Goal: Information Seeking & Learning: Find contact information

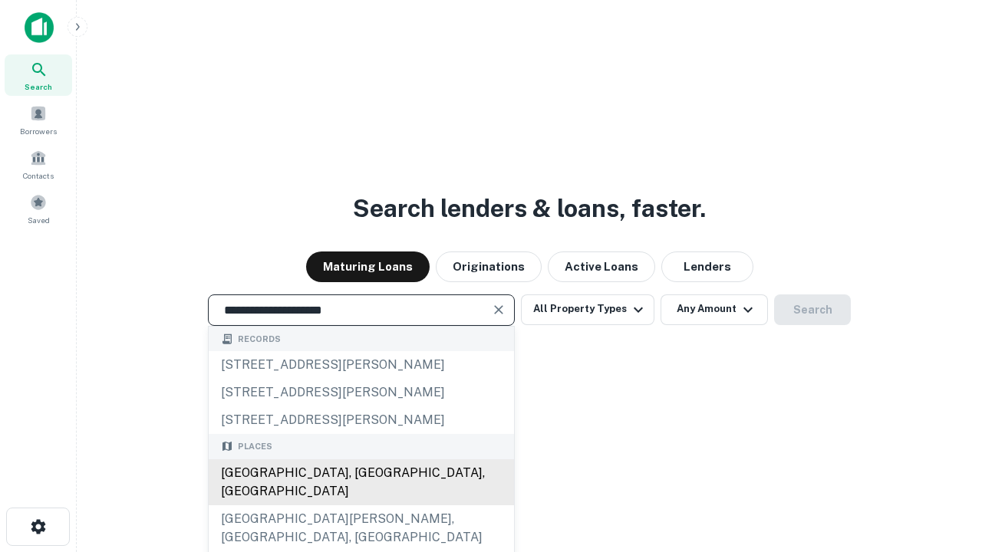
click at [360, 505] on div "[GEOGRAPHIC_DATA], [GEOGRAPHIC_DATA], [GEOGRAPHIC_DATA]" at bounding box center [361, 482] width 305 height 46
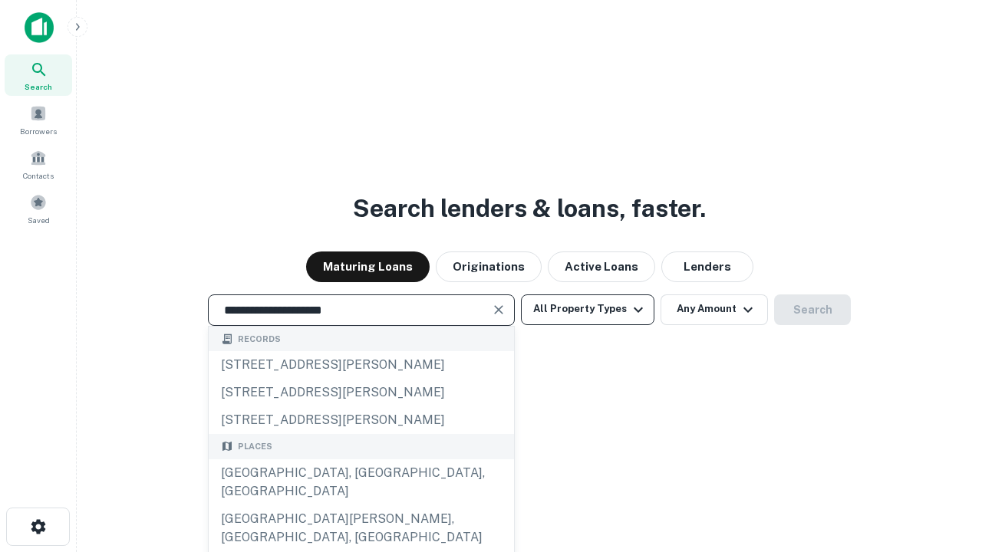
type input "**********"
click at [587, 309] on button "All Property Types" at bounding box center [587, 310] width 133 height 31
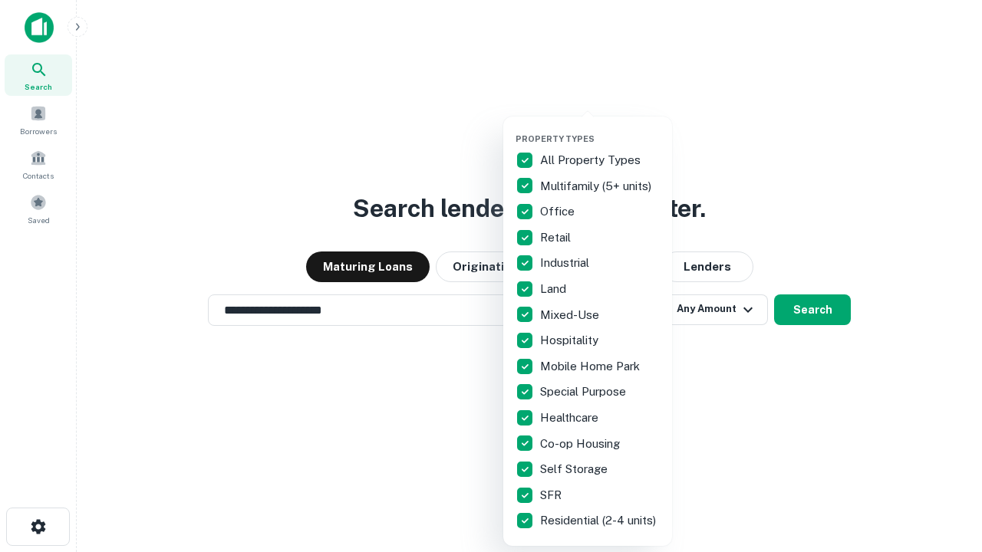
click at [600, 129] on button "button" at bounding box center [599, 129] width 169 height 1
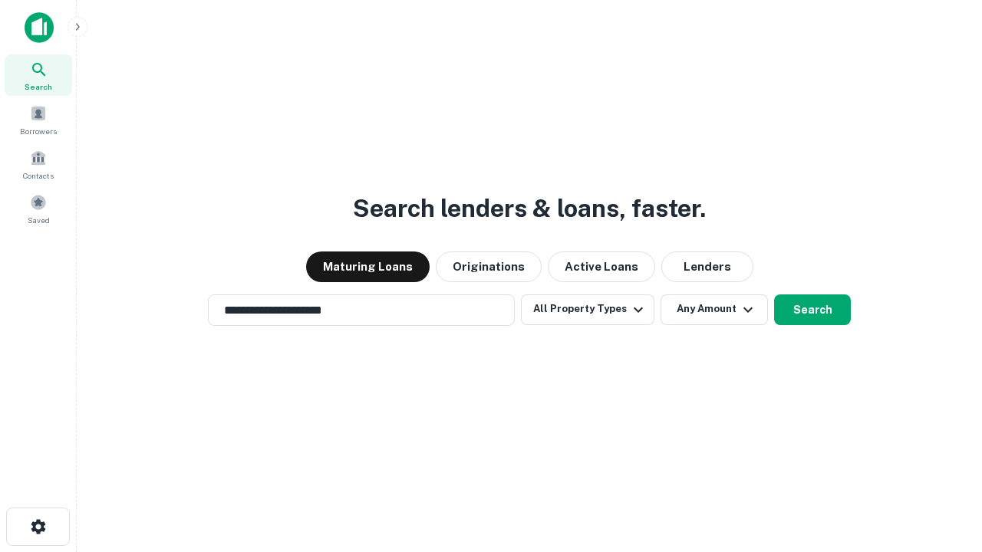
scroll to position [9, 185]
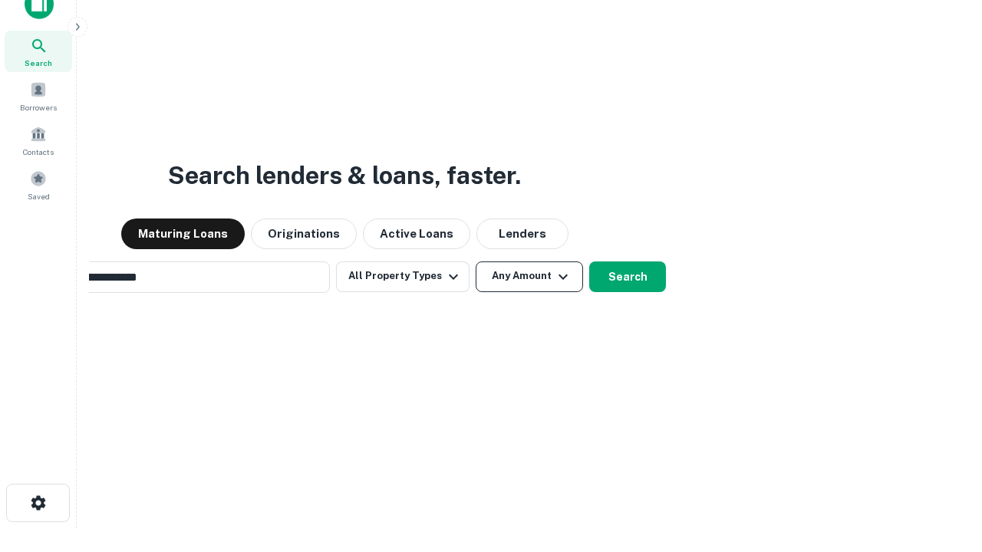
click at [476, 262] on button "Any Amount" at bounding box center [529, 277] width 107 height 31
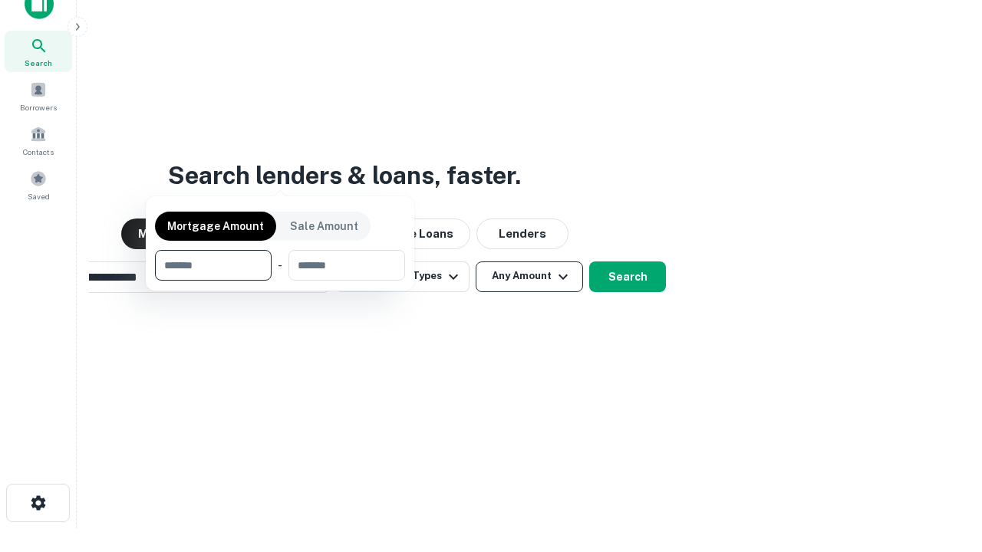
scroll to position [110, 434]
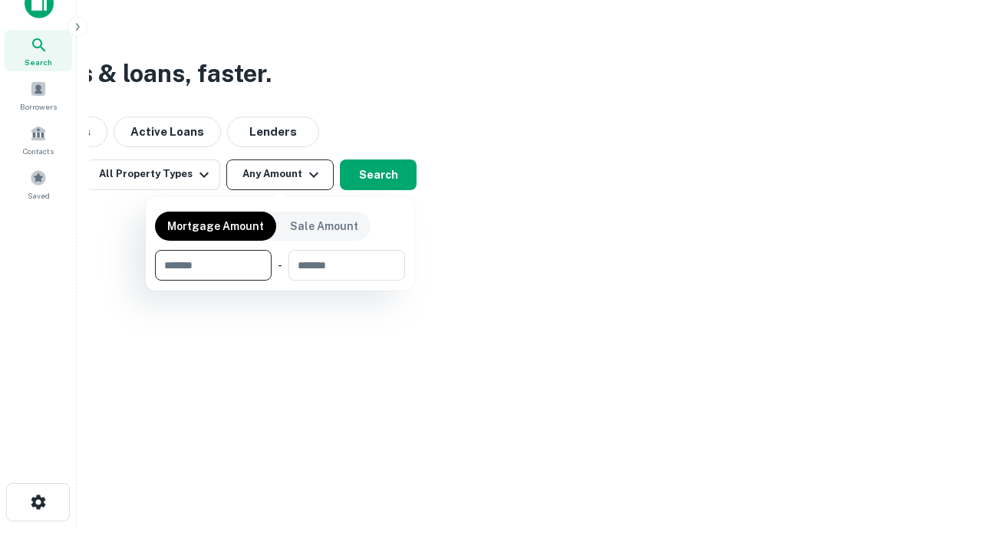
type input "*******"
click at [280, 281] on button "button" at bounding box center [280, 281] width 250 height 1
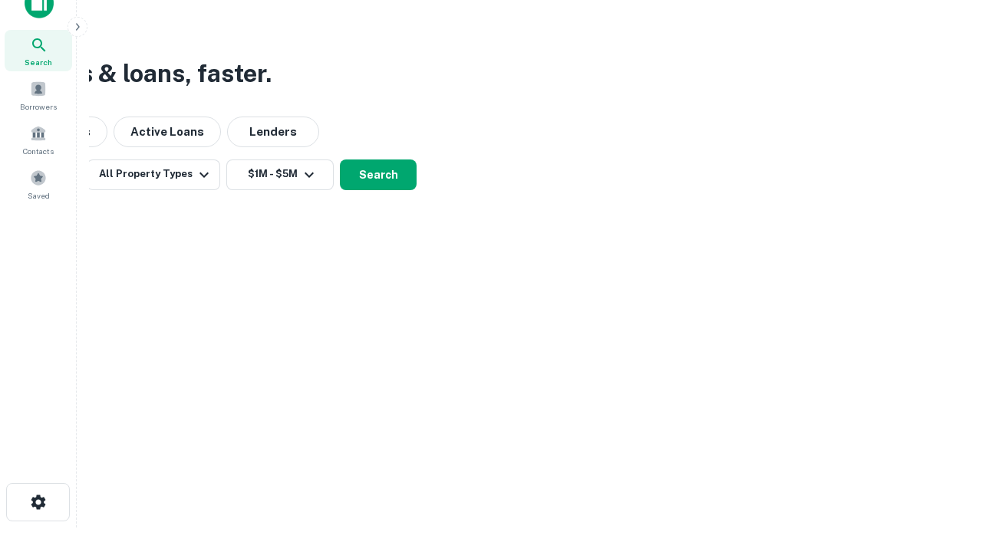
scroll to position [24, 0]
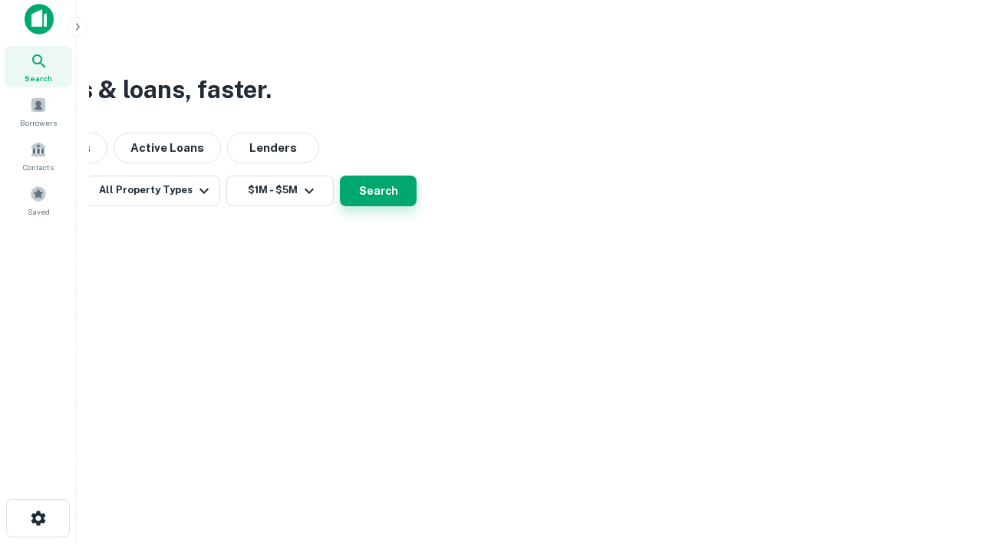
click at [416, 206] on button "Search" at bounding box center [378, 191] width 77 height 31
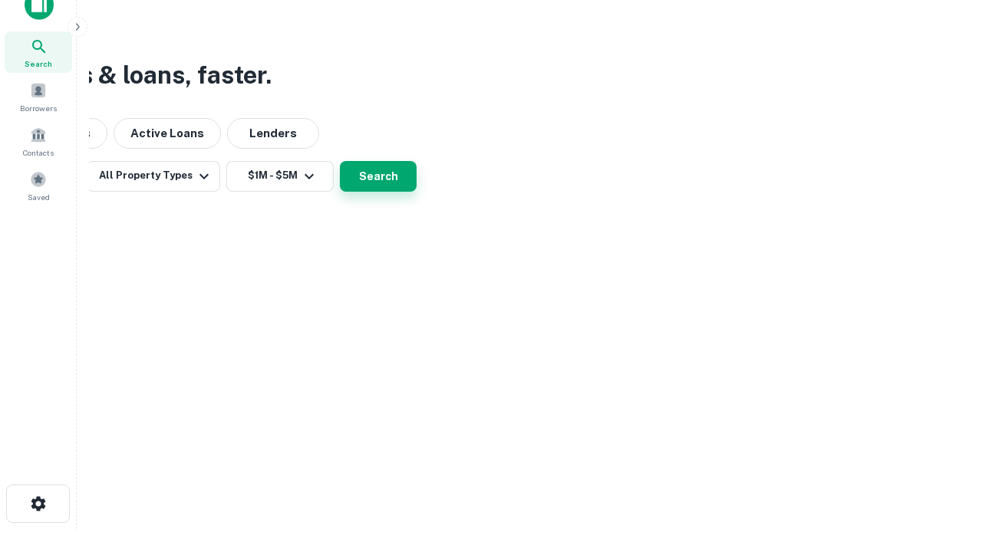
scroll to position [0, 283]
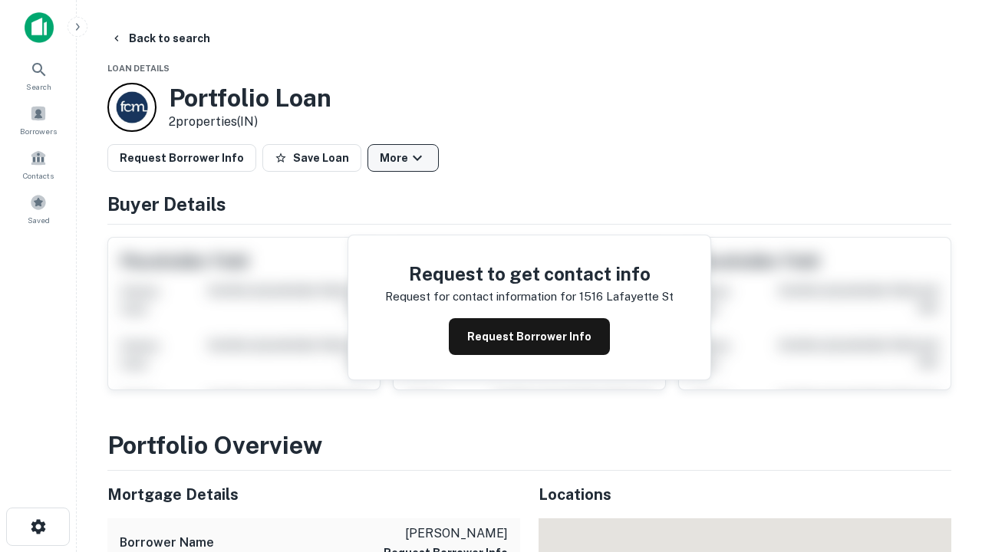
click at [403, 158] on button "More" at bounding box center [402, 158] width 71 height 28
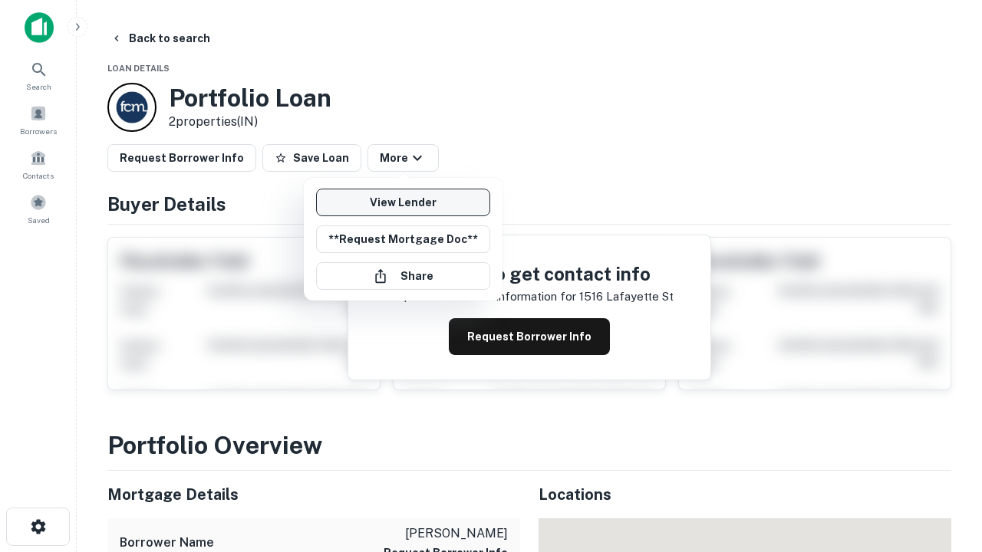
click at [403, 202] on link "View Lender" at bounding box center [403, 203] width 174 height 28
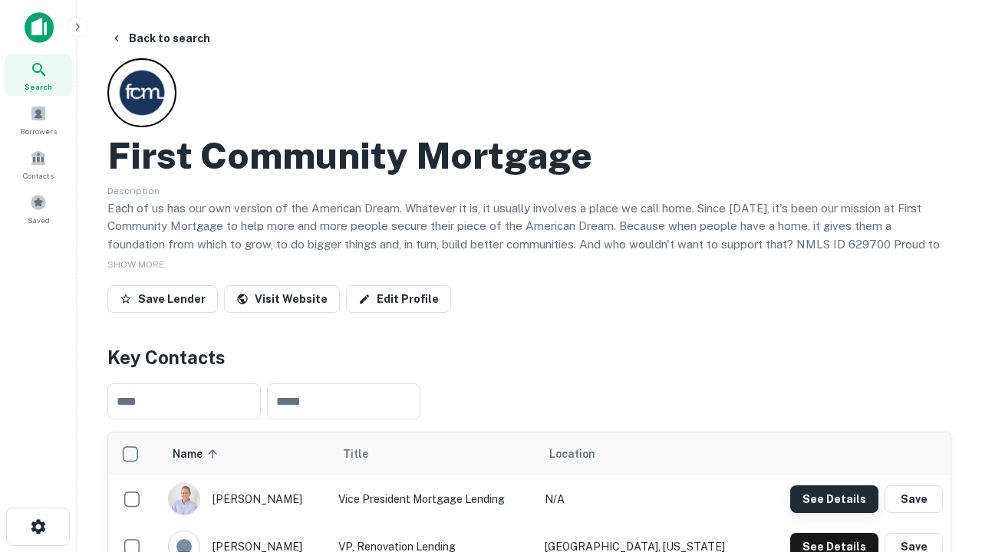
click at [834, 499] on button "See Details" at bounding box center [834, 499] width 88 height 28
click at [38, 527] on icon "button" at bounding box center [38, 527] width 18 height 18
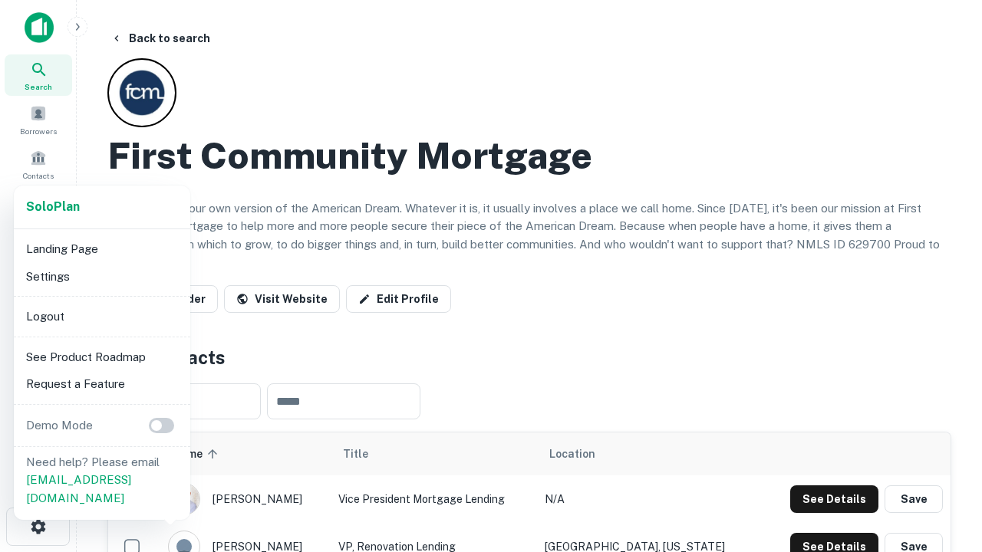
click at [101, 316] on li "Logout" at bounding box center [102, 317] width 164 height 28
